Goal: Check status

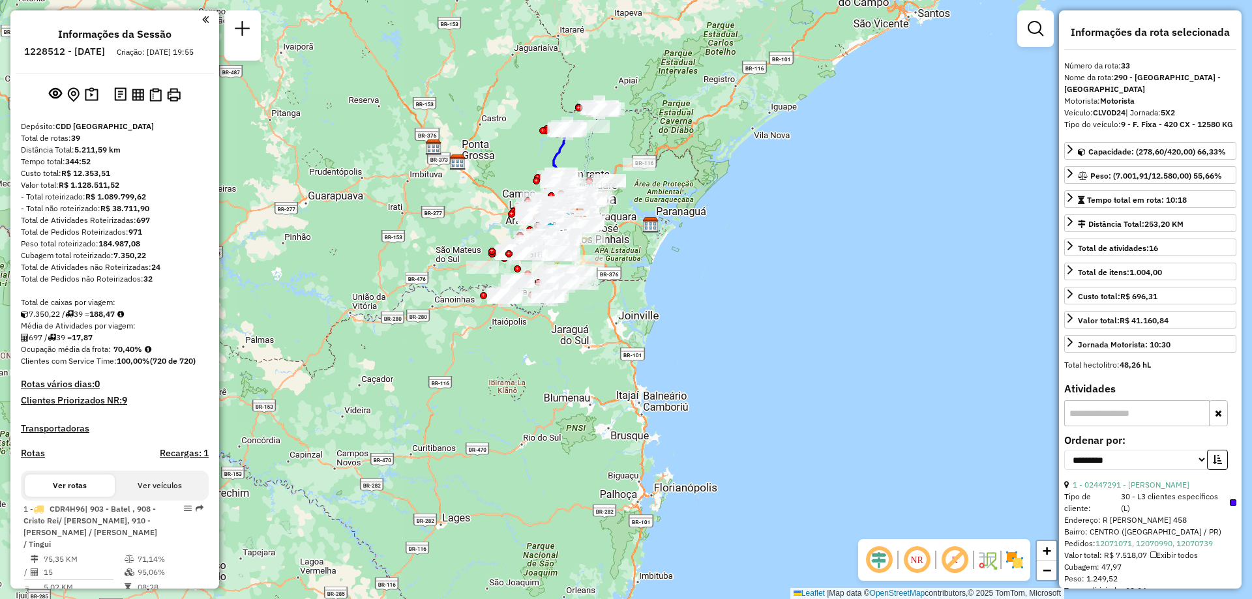
select select "**********"
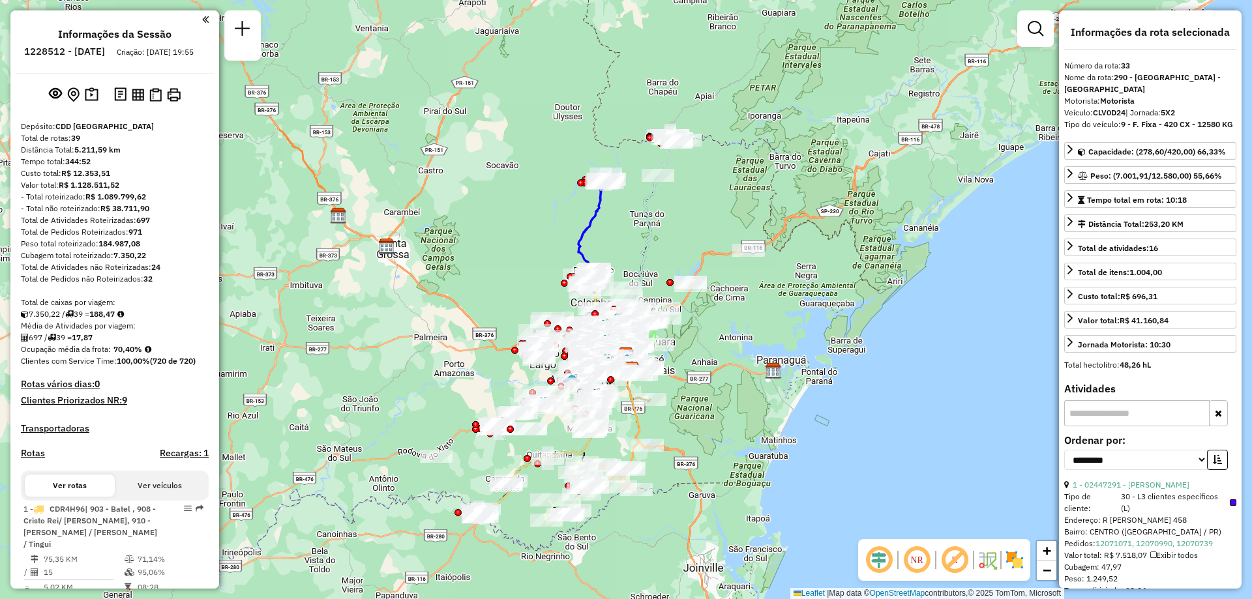
click at [75, 49] on h6 "1228512 - 12/08/2025" at bounding box center [64, 52] width 81 height 12
copy h6 "1228512"
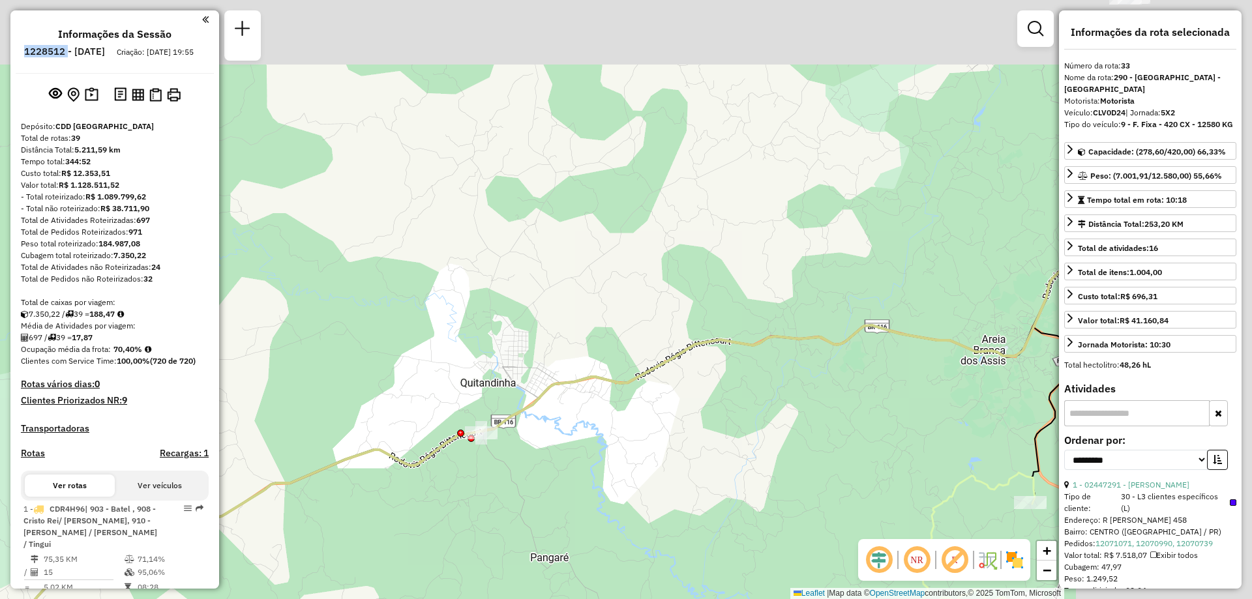
drag, startPoint x: 854, startPoint y: 243, endPoint x: 595, endPoint y: 404, distance: 304.7
click at [601, 399] on div "Janela de atendimento Grade de atendimento Capacidade Transportadoras Veículos …" at bounding box center [626, 299] width 1252 height 599
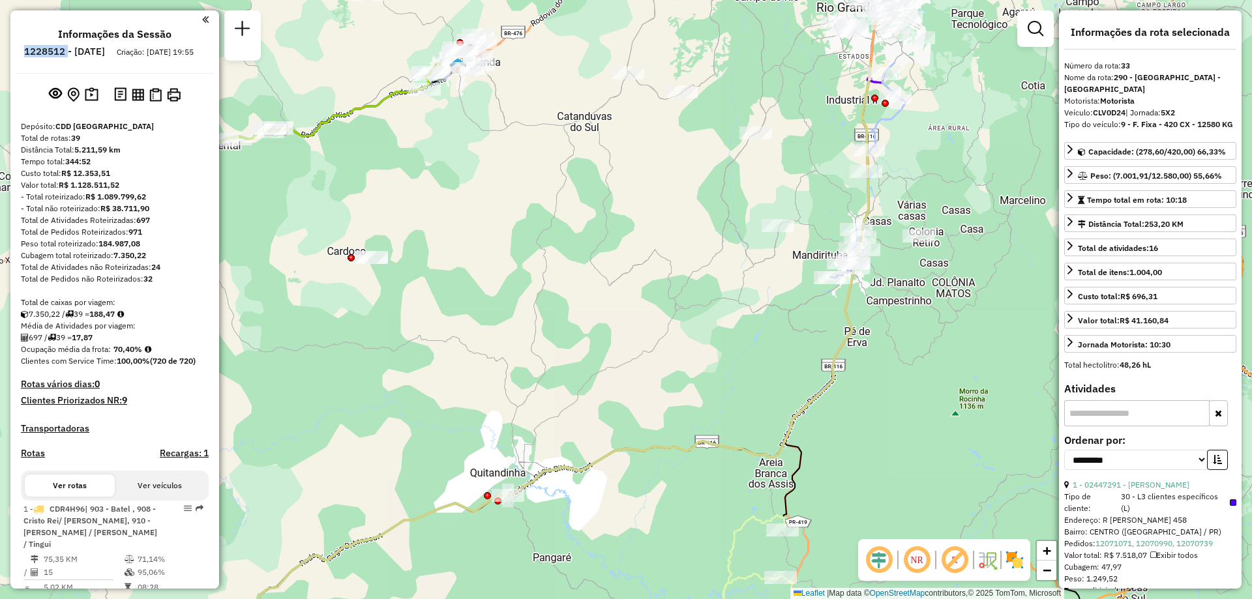
drag, startPoint x: 836, startPoint y: 176, endPoint x: 778, endPoint y: 298, distance: 135.1
click at [778, 298] on div "Janela de atendimento Grade de atendimento Capacidade Transportadoras Veículos …" at bounding box center [626, 299] width 1252 height 599
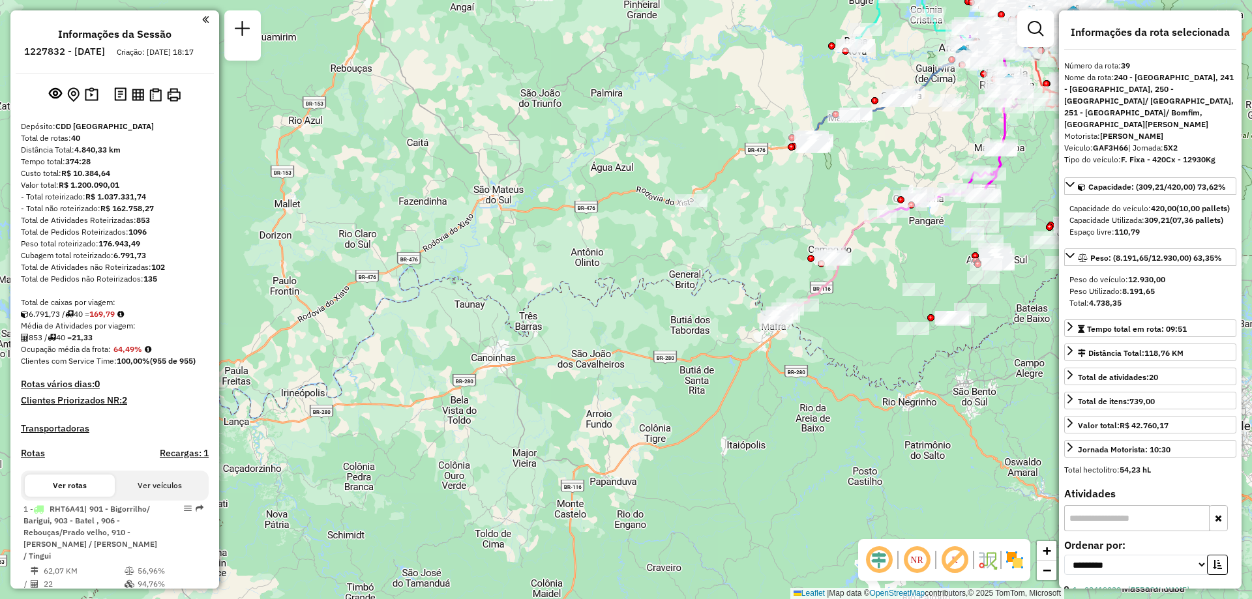
select select "**********"
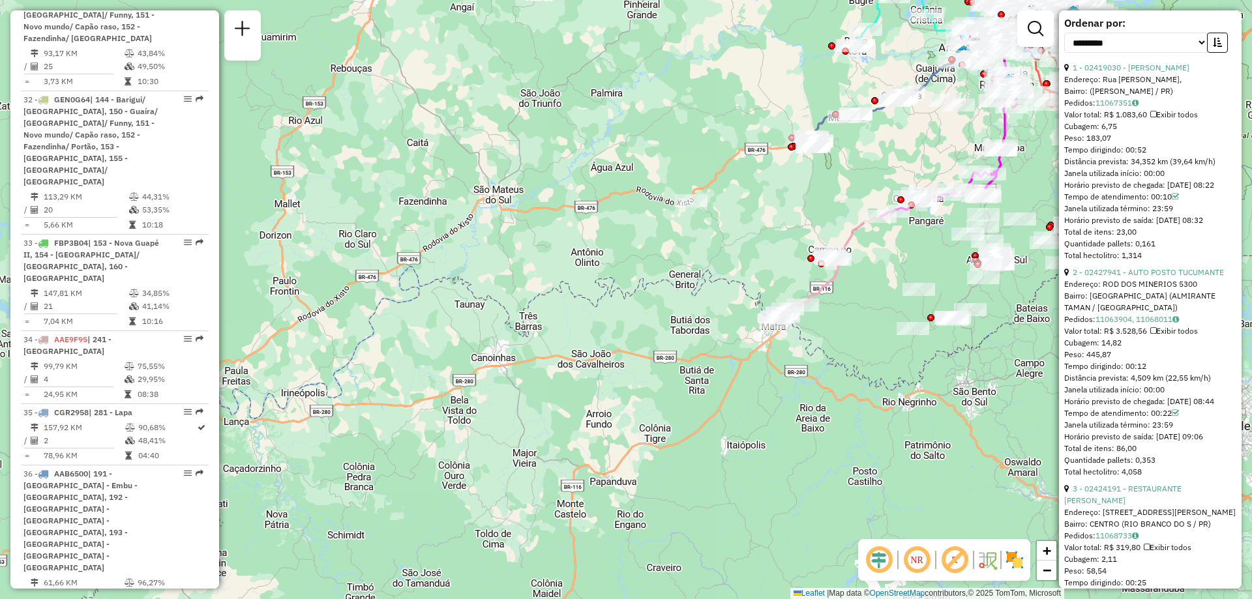
drag, startPoint x: 610, startPoint y: 357, endPoint x: 713, endPoint y: 154, distance: 228.4
click at [607, 361] on div "Janela de atendimento Grade de atendimento Capacidade Transportadoras Veículos …" at bounding box center [626, 299] width 1252 height 599
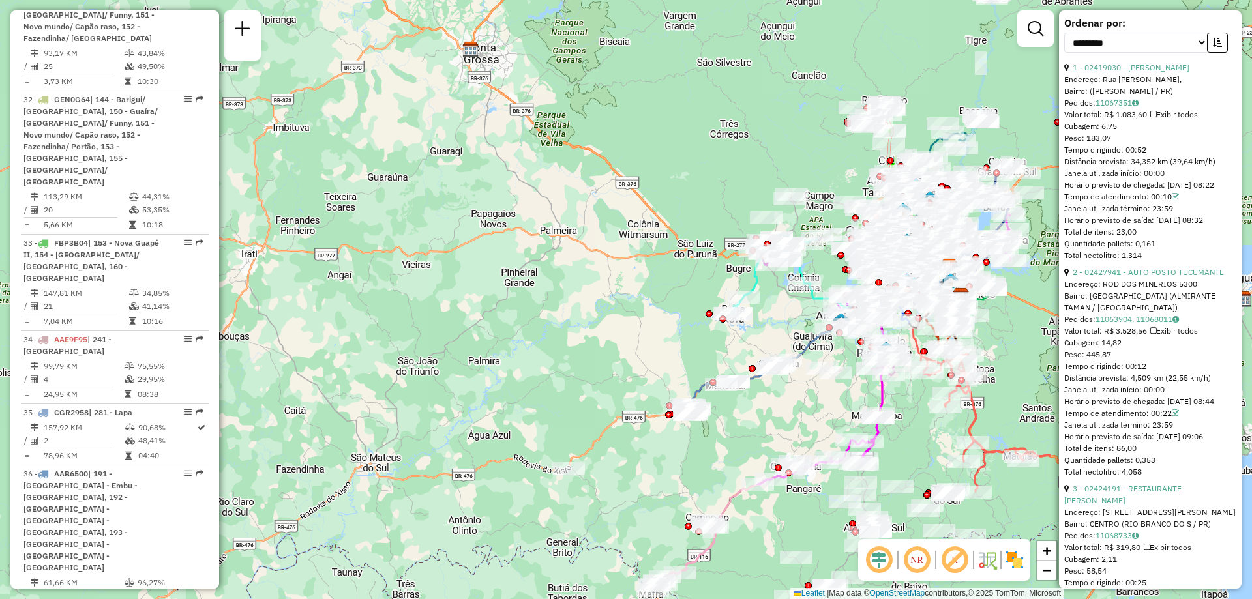
drag, startPoint x: 695, startPoint y: 187, endPoint x: 556, endPoint y: 317, distance: 190.6
click at [561, 323] on div "Janela de atendimento Grade de atendimento Capacidade Transportadoras Veículos …" at bounding box center [626, 299] width 1252 height 599
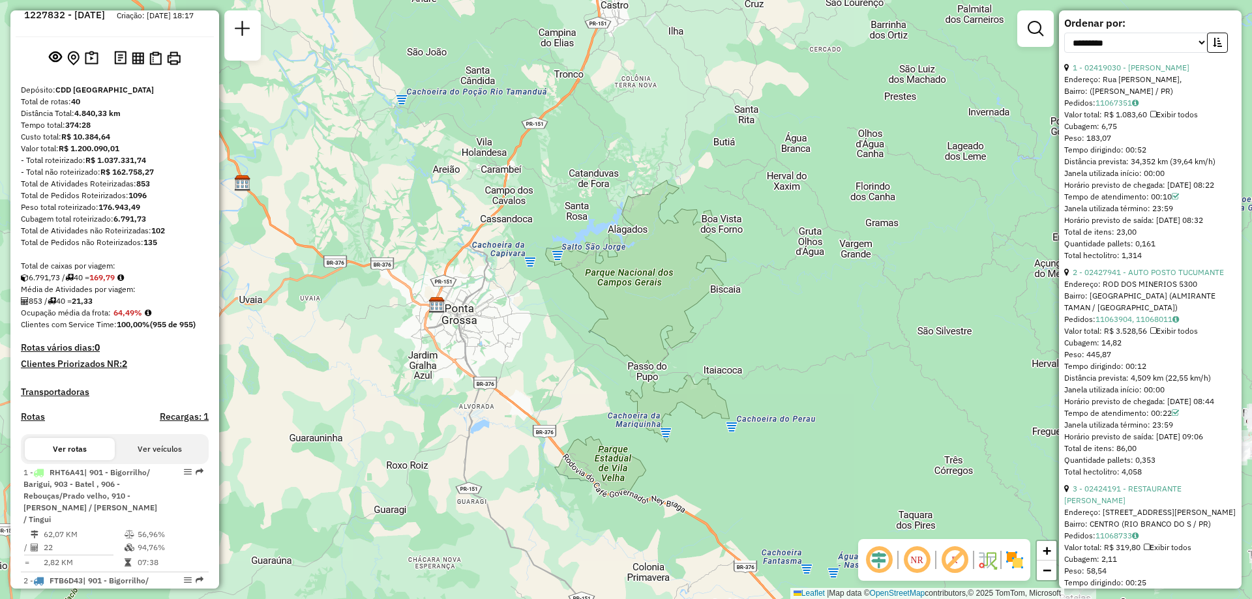
scroll to position [0, 0]
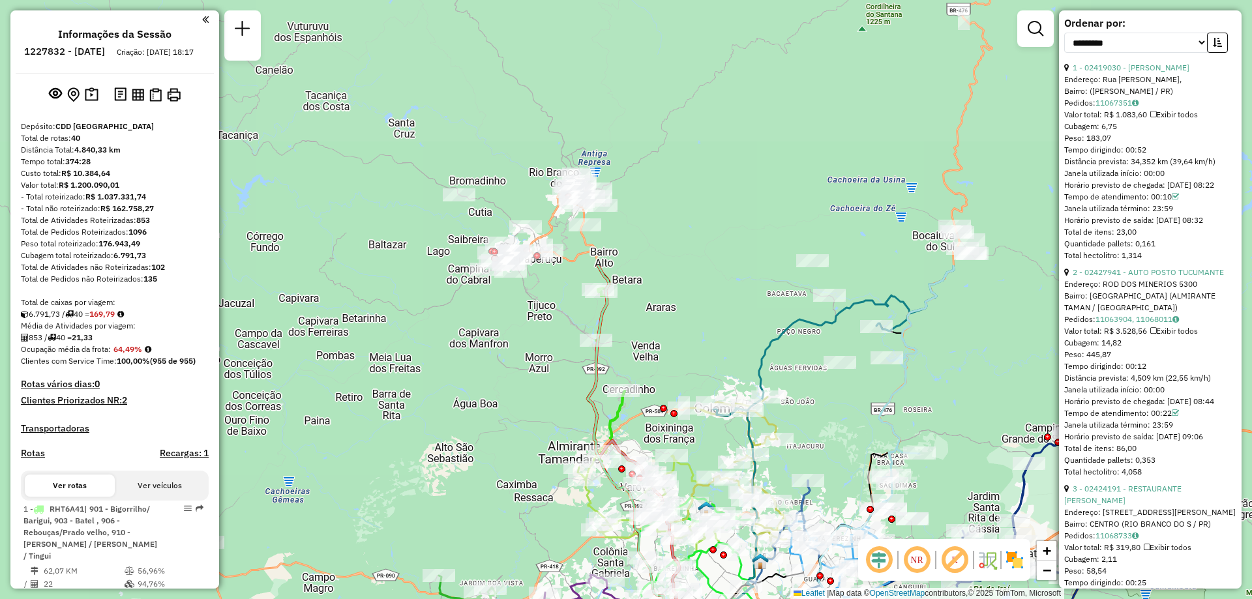
drag, startPoint x: 629, startPoint y: 46, endPoint x: 668, endPoint y: 372, distance: 328.4
click at [668, 372] on div "Janela de atendimento Grade de atendimento Capacidade Transportadoras Veículos …" at bounding box center [626, 299] width 1252 height 599
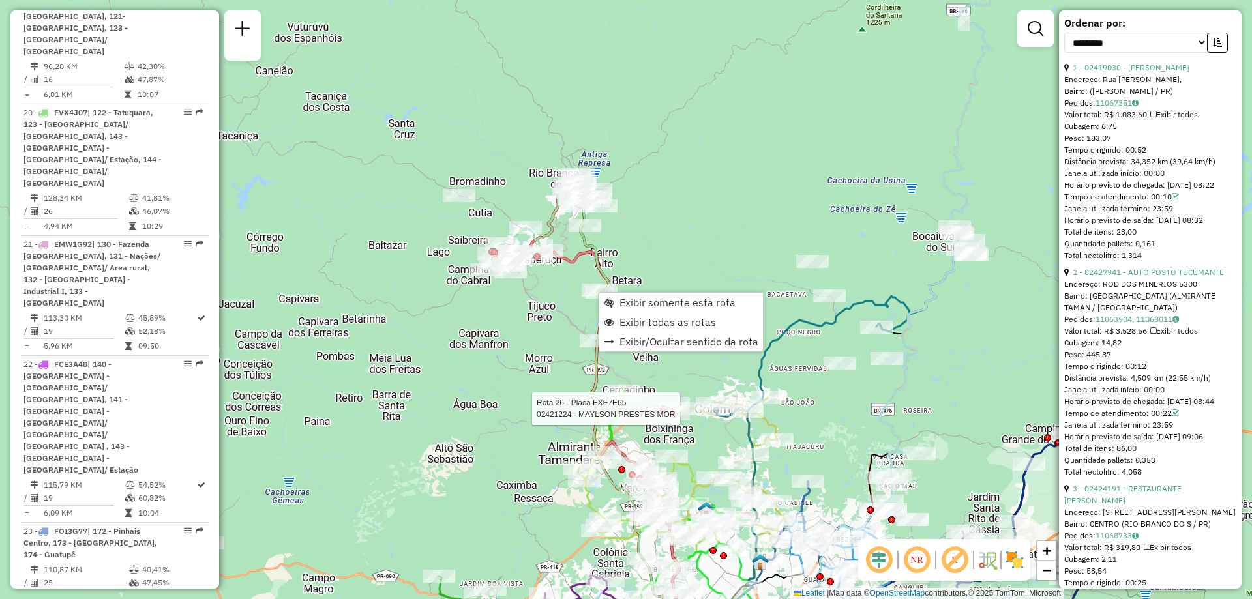
scroll to position [3754, 0]
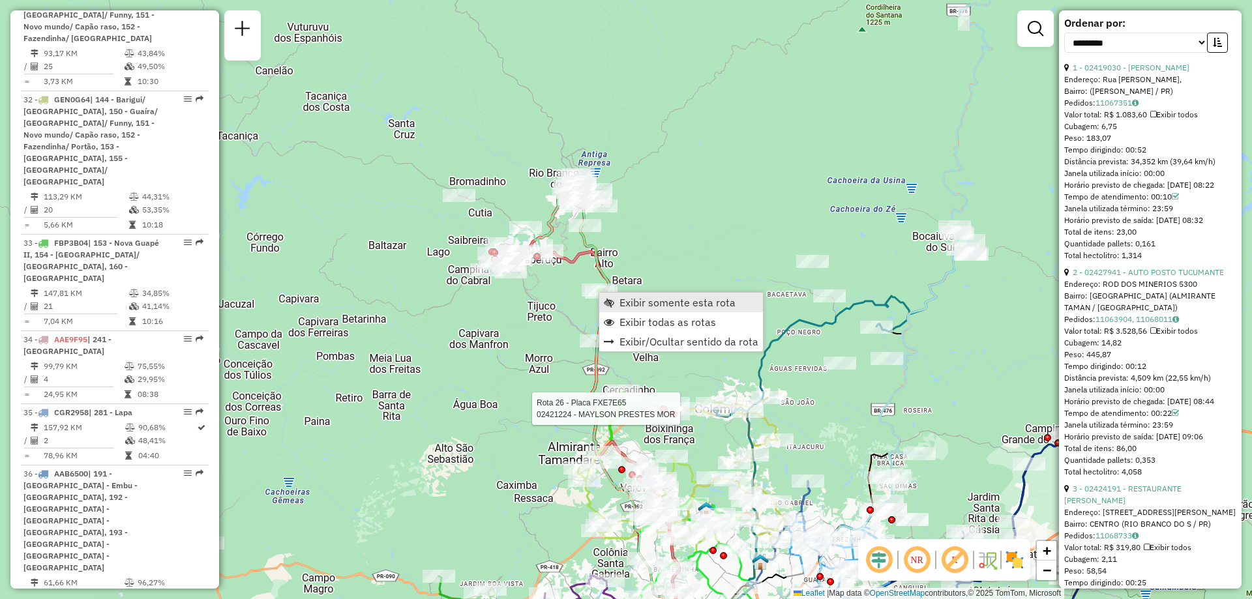
click at [631, 303] on span "Exibir somente esta rota" at bounding box center [678, 302] width 116 height 10
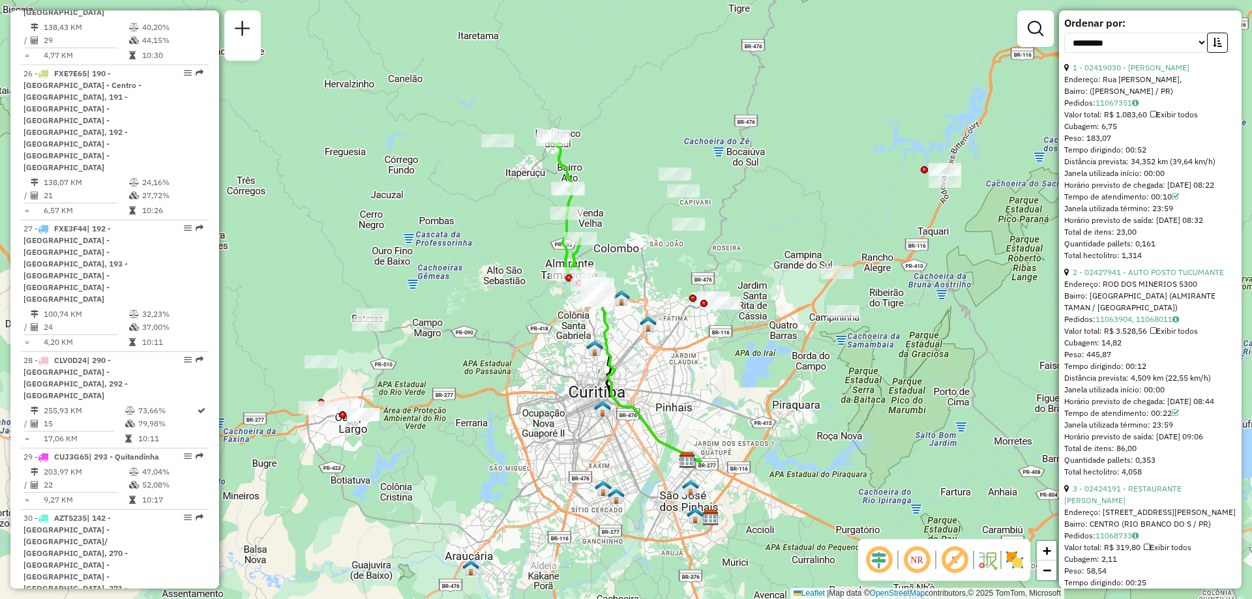
scroll to position [2906, 0]
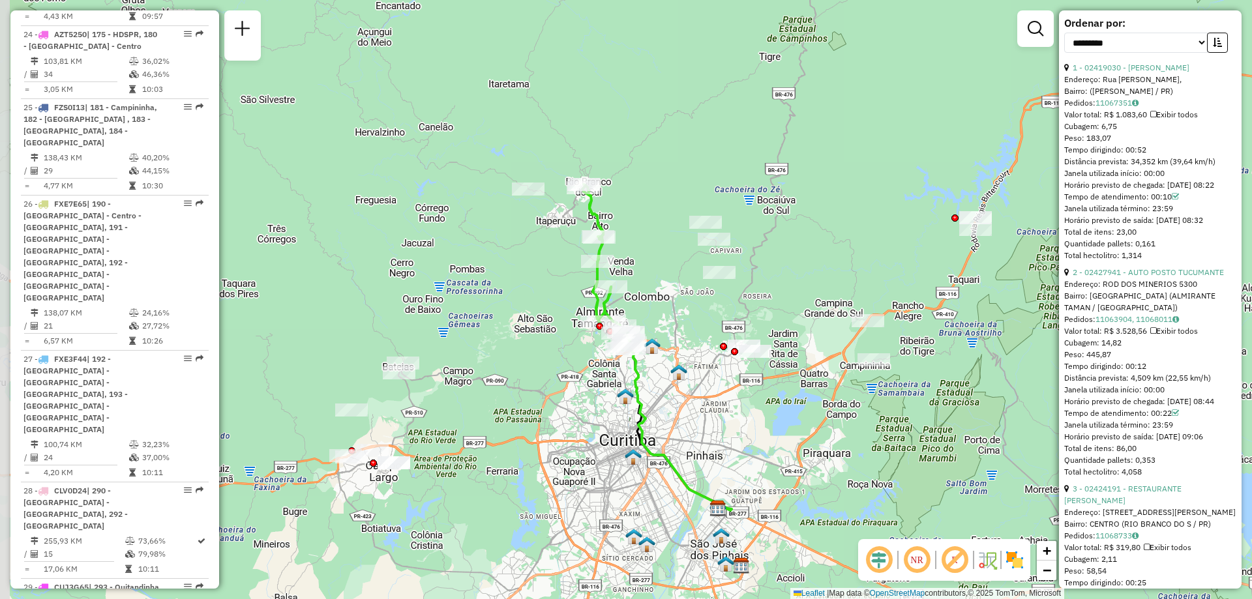
drag, startPoint x: 219, startPoint y: 418, endPoint x: 254, endPoint y: 471, distance: 64.0
click at [255, 472] on div "Janela de atendimento Grade de atendimento Capacidade Transportadoras Veículos …" at bounding box center [626, 299] width 1252 height 599
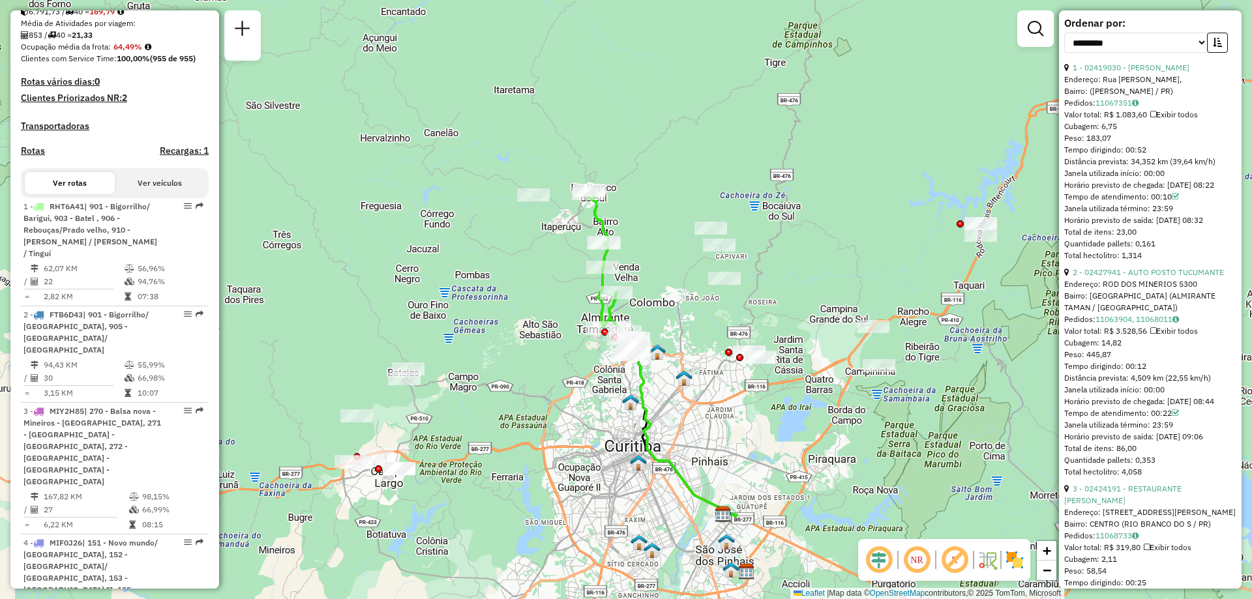
scroll to position [0, 0]
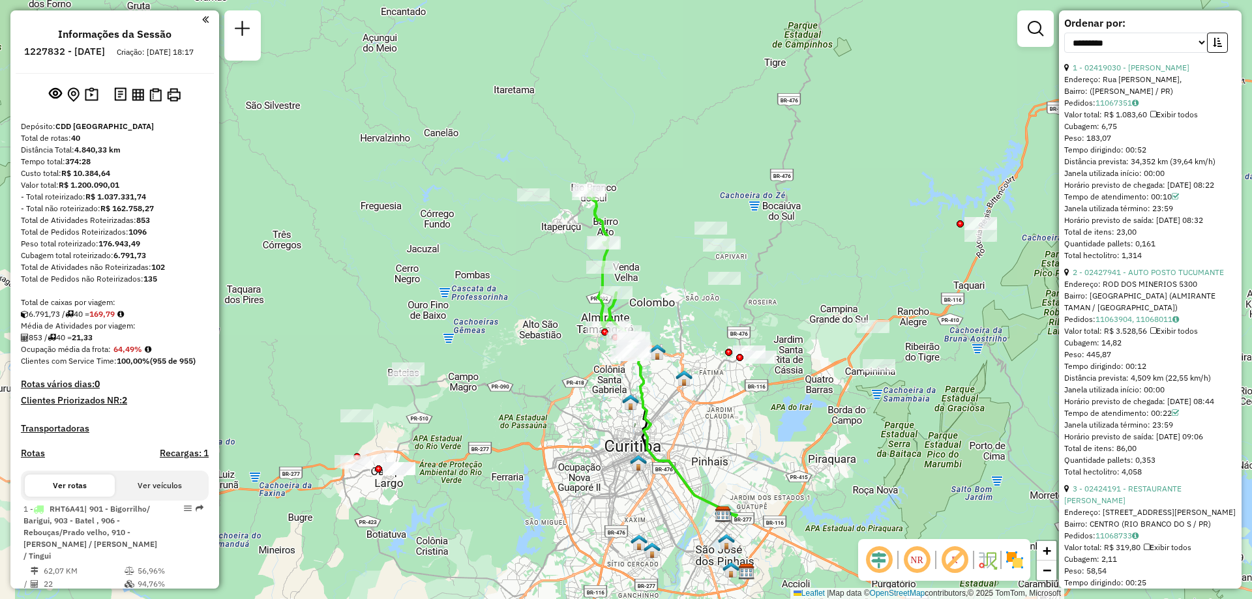
click at [80, 52] on h6 "1227832 - [DATE]" at bounding box center [64, 52] width 81 height 12
copy h6 "1227832"
